Goal: Task Accomplishment & Management: Manage account settings

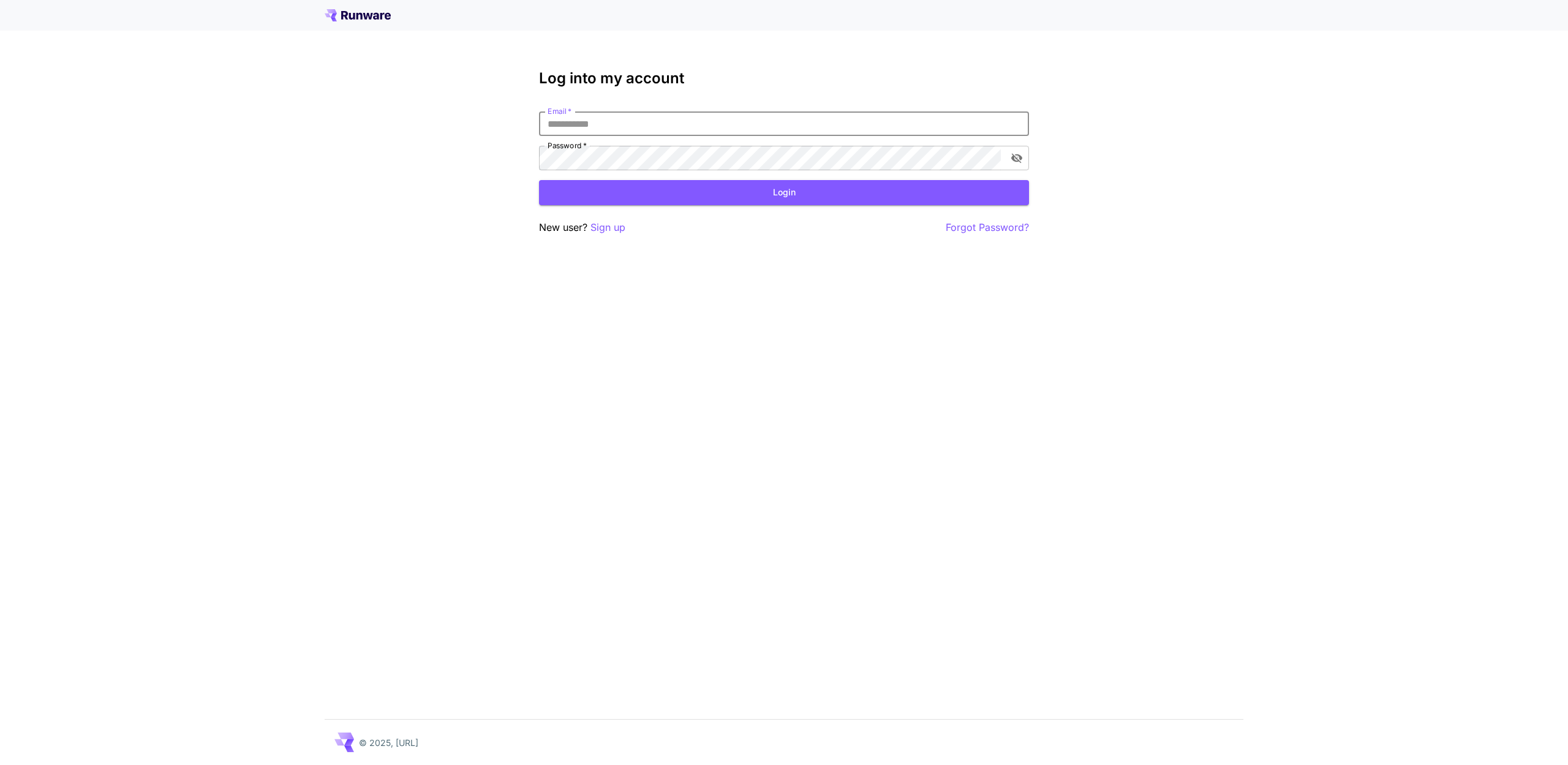
click at [378, 17] on icon at bounding box center [375, 16] width 6 height 7
click at [357, 20] on icon at bounding box center [358, 15] width 66 height 12
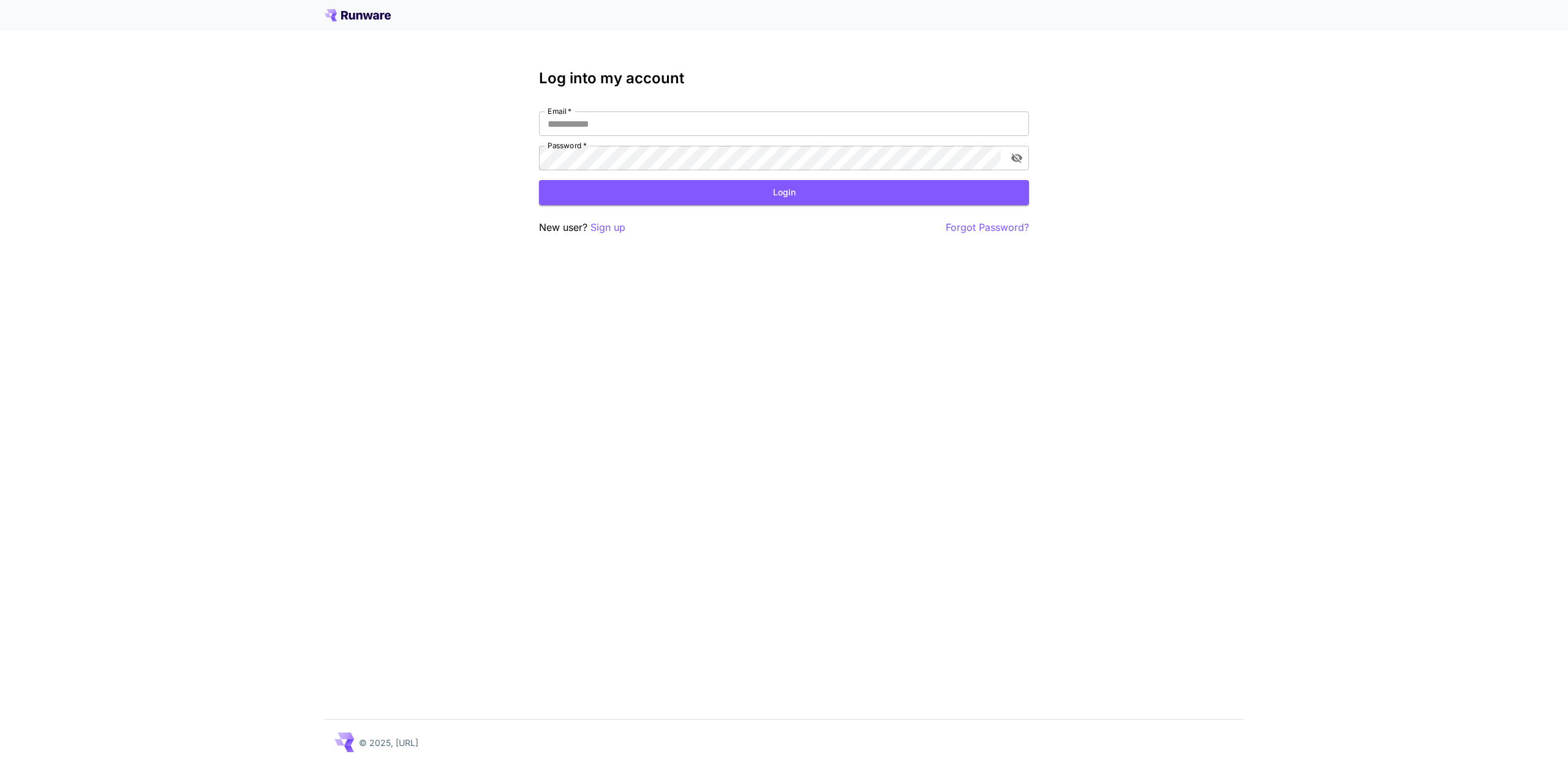
click at [604, 143] on div "Email   * Email   * Password   * Password   *" at bounding box center [784, 141] width 490 height 59
click at [915, 313] on div "Log into my account Email   * Email   * Password   * Password   * Login New use…" at bounding box center [784, 382] width 1568 height 765
